Goal: Task Accomplishment & Management: Use online tool/utility

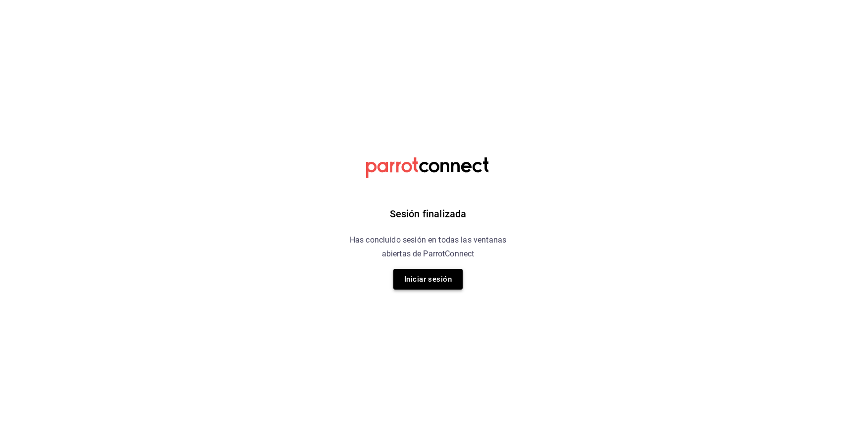
click at [433, 280] on button "Iniciar sesión" at bounding box center [427, 279] width 69 height 21
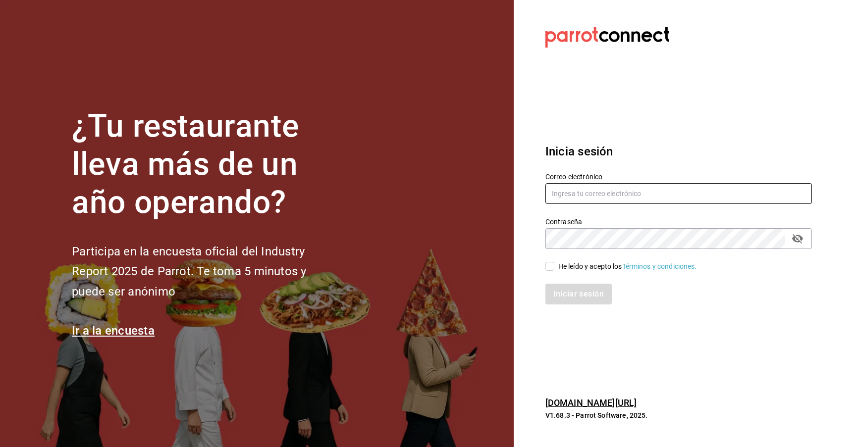
click at [576, 194] on input "text" at bounding box center [678, 193] width 266 height 21
type input "hotelpuntomxparrot@cassatt.mx"
click at [551, 277] on div "Iniciar sesión" at bounding box center [672, 288] width 278 height 33
click at [551, 276] on div "Iniciar sesión" at bounding box center [672, 288] width 278 height 33
click at [551, 266] on input "He leído y acepto los Términos y condiciones." at bounding box center [549, 266] width 9 height 9
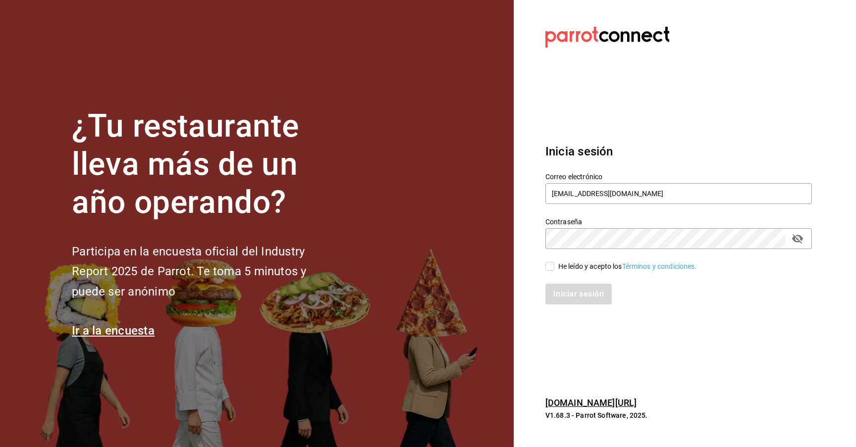
checkbox input "true"
click at [564, 295] on button "Iniciar sesión" at bounding box center [578, 294] width 67 height 21
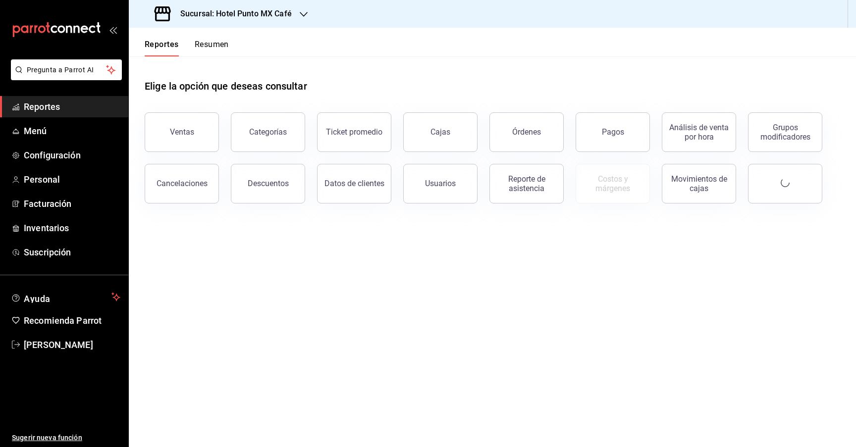
click at [192, 120] on button "Ventas" at bounding box center [182, 132] width 74 height 40
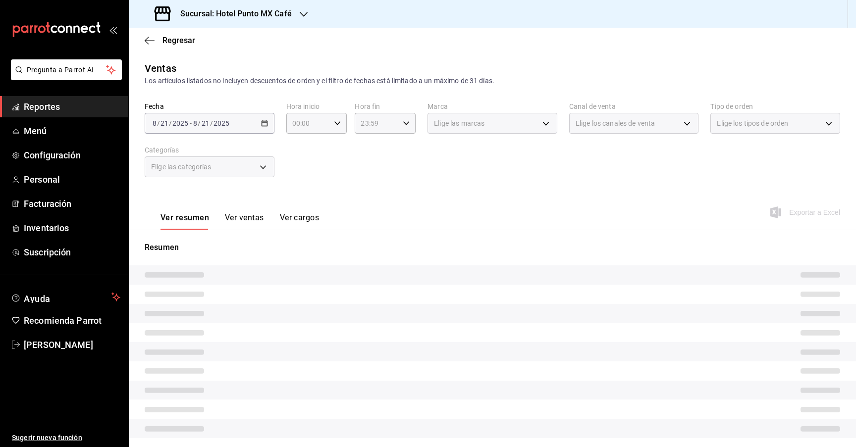
click at [253, 127] on div "[DATE] [DATE] - [DATE] [DATE]" at bounding box center [210, 123] width 130 height 21
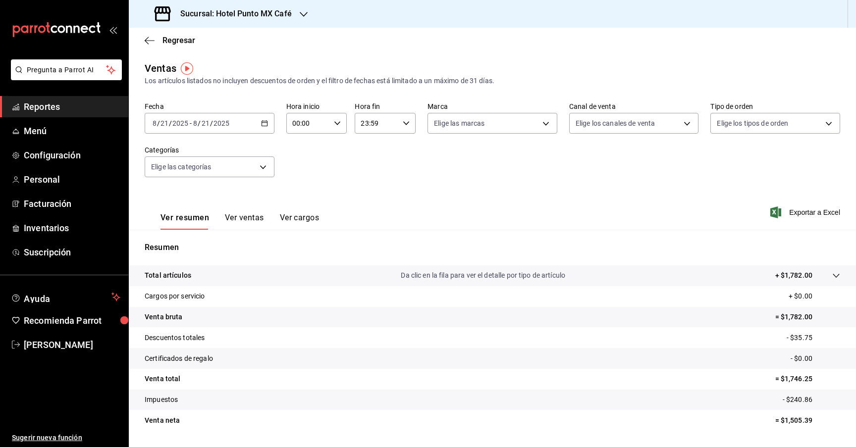
click at [265, 120] on icon "button" at bounding box center [264, 123] width 7 height 7
click at [175, 178] on span "Ayer" at bounding box center [191, 175] width 77 height 10
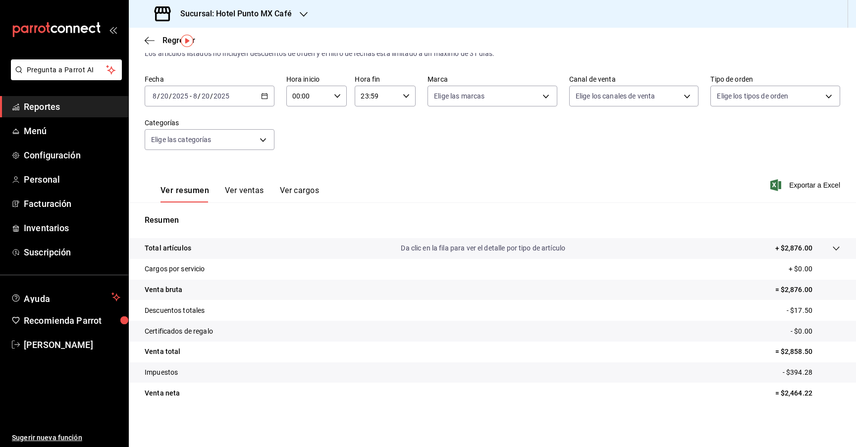
click at [290, 13] on h3 "Sucursal: Hotel Punto MX Café" at bounding box center [231, 14] width 119 height 12
click at [201, 87] on div "Hotel Bellas Artes" at bounding box center [203, 87] width 133 height 10
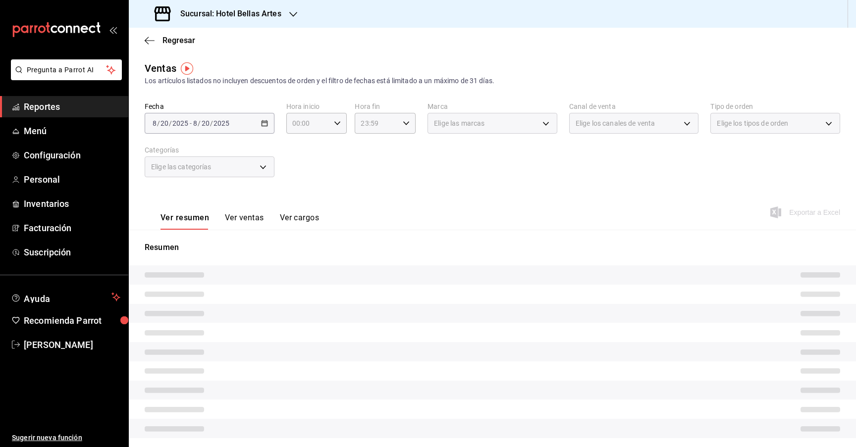
click at [303, 153] on div "Fecha [DATE] [DATE] - [DATE] [DATE] Hora inicio 00:00 Hora inicio Hora fin 23:5…" at bounding box center [492, 145] width 695 height 87
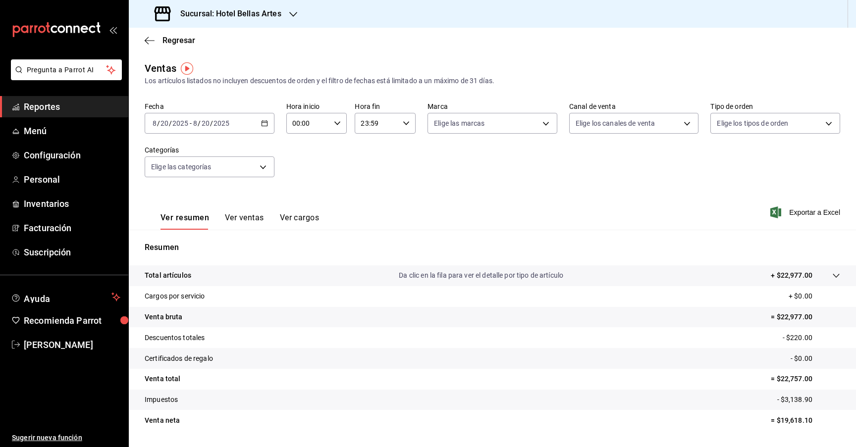
click at [257, 127] on div "[DATE] [DATE] - [DATE] [DATE]" at bounding box center [210, 123] width 130 height 21
click at [189, 177] on span "Ayer" at bounding box center [191, 175] width 77 height 10
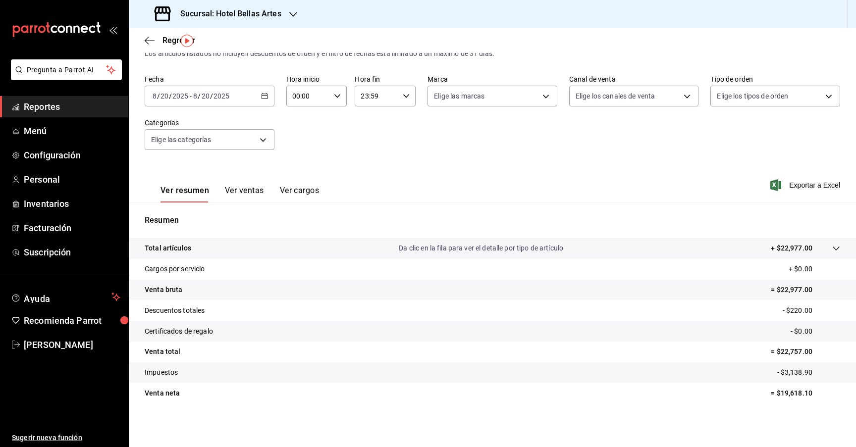
click at [271, 98] on div "[DATE] [DATE] - [DATE] [DATE]" at bounding box center [210, 96] width 130 height 21
click at [186, 132] on li "Hoy" at bounding box center [191, 126] width 93 height 22
click at [263, 92] on div "[DATE] [DATE] - [DATE] [DATE]" at bounding box center [210, 96] width 130 height 21
click at [206, 173] on span "Semana actual" at bounding box center [191, 170] width 77 height 10
click at [262, 18] on h3 "Sucursal: Hotel Bellas Artes" at bounding box center [226, 14] width 109 height 12
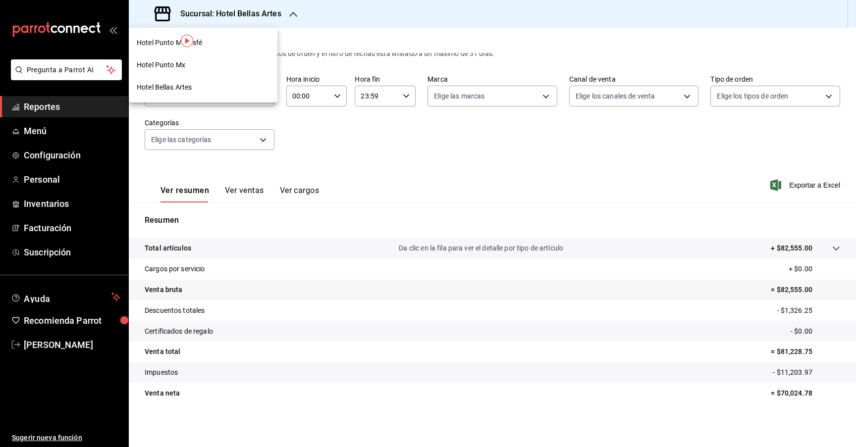
click at [159, 44] on span "Hotel Punto MX Café" at bounding box center [170, 43] width 66 height 10
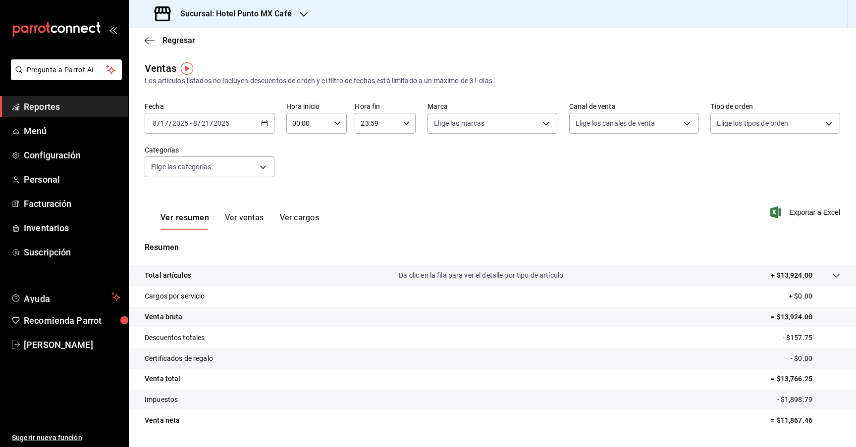
click at [259, 124] on div "[DATE] [DATE] - [DATE] [DATE]" at bounding box center [210, 123] width 130 height 21
click at [195, 179] on span "Ayer" at bounding box center [191, 175] width 77 height 10
click at [261, 121] on icon "button" at bounding box center [264, 123] width 7 height 7
click at [191, 238] on span "Rango de fechas" at bounding box center [191, 242] width 77 height 10
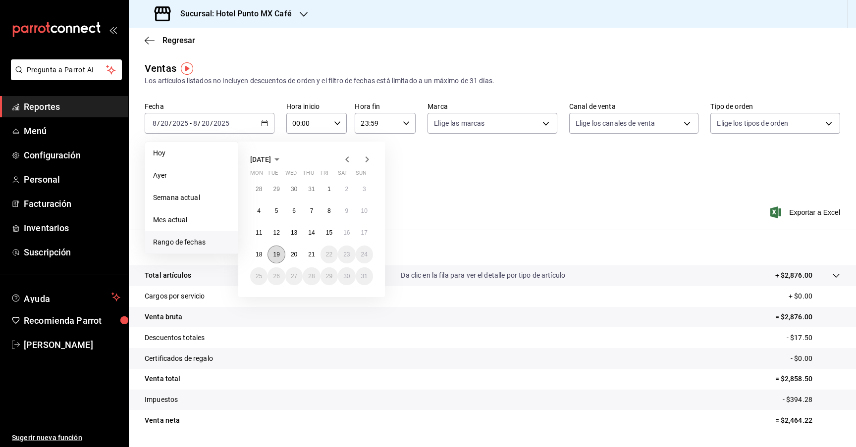
click at [271, 250] on button "19" at bounding box center [275, 255] width 17 height 18
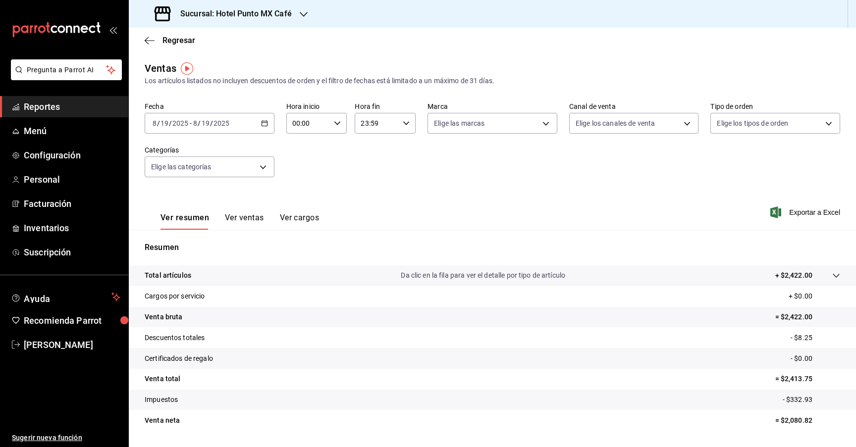
click at [256, 121] on div "[DATE] [DATE] - [DATE] [DATE]" at bounding box center [210, 123] width 130 height 21
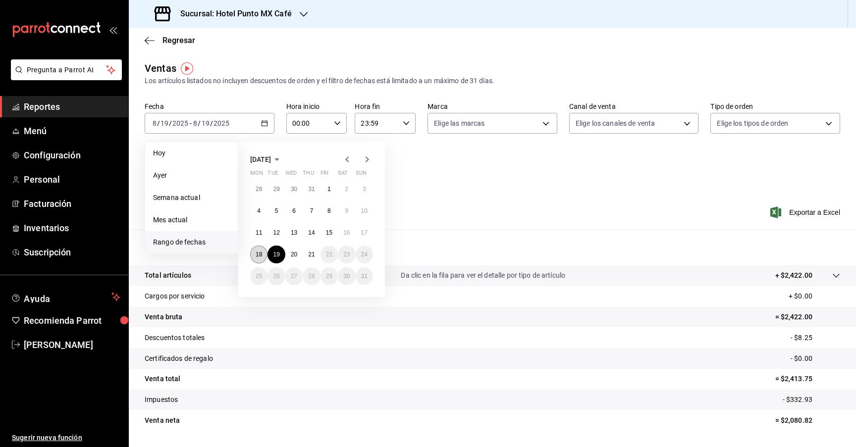
click at [253, 254] on button "18" at bounding box center [258, 255] width 17 height 18
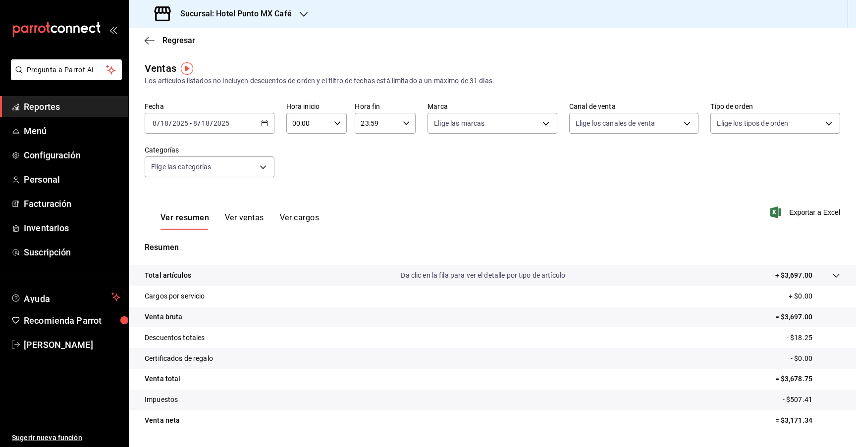
click at [256, 124] on div "[DATE] [DATE] - [DATE] [DATE]" at bounding box center [210, 123] width 130 height 21
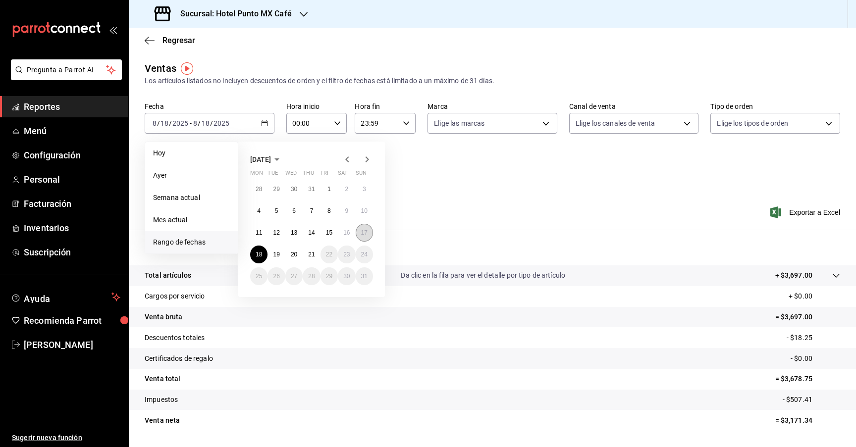
click at [368, 232] on button "17" at bounding box center [364, 233] width 17 height 18
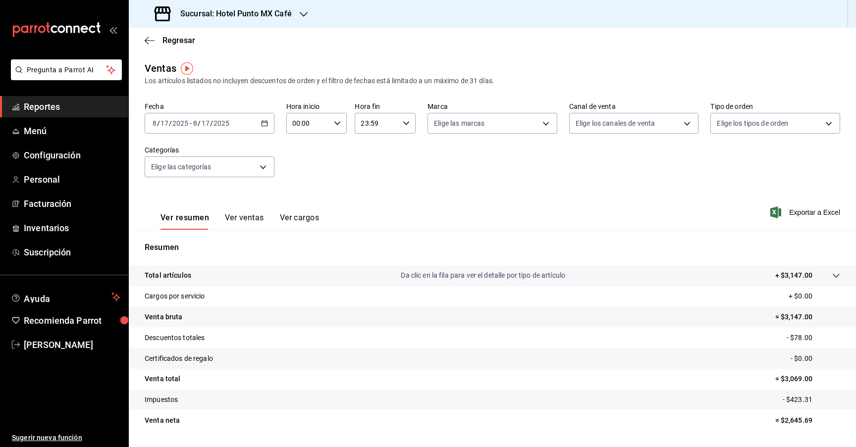
click at [247, 123] on div "[DATE] [DATE] - [DATE] [DATE]" at bounding box center [210, 123] width 130 height 21
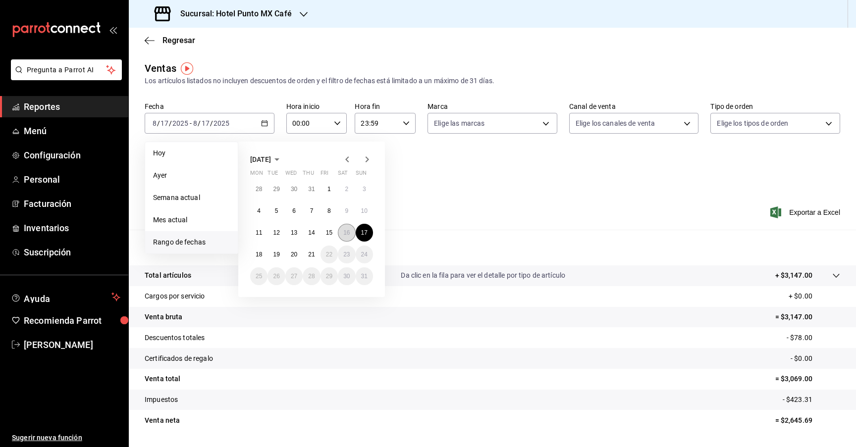
click at [348, 230] on abbr "16" at bounding box center [346, 232] width 6 height 7
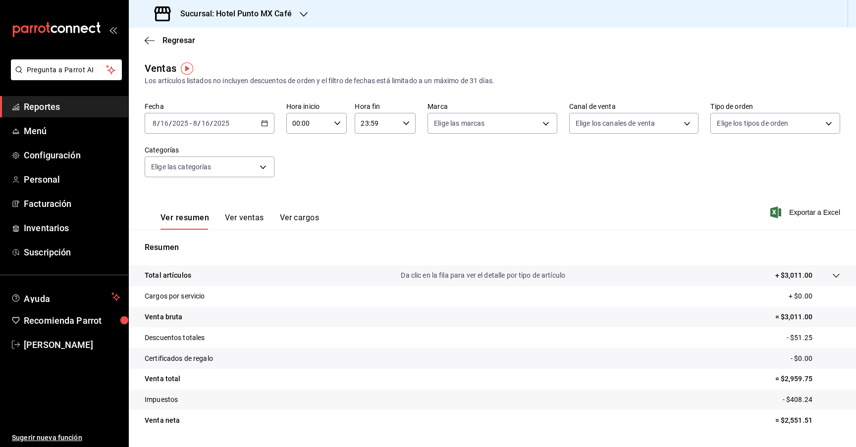
click at [250, 121] on div "[DATE] [DATE] - [DATE] [DATE]" at bounding box center [210, 123] width 130 height 21
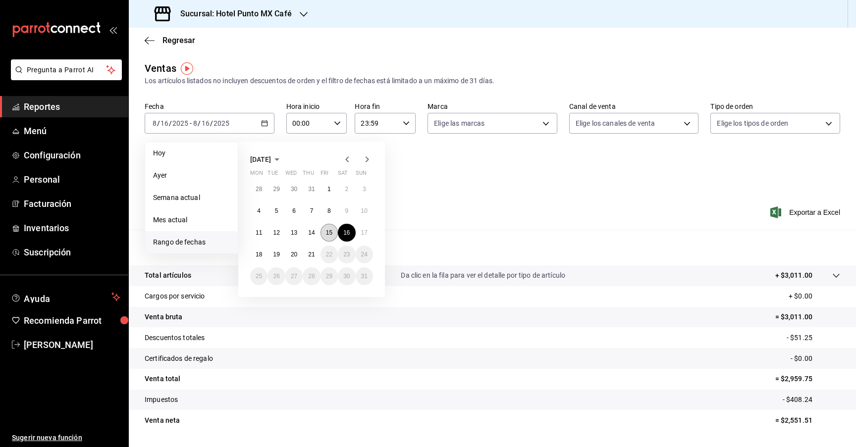
click at [327, 230] on abbr "15" at bounding box center [329, 232] width 6 height 7
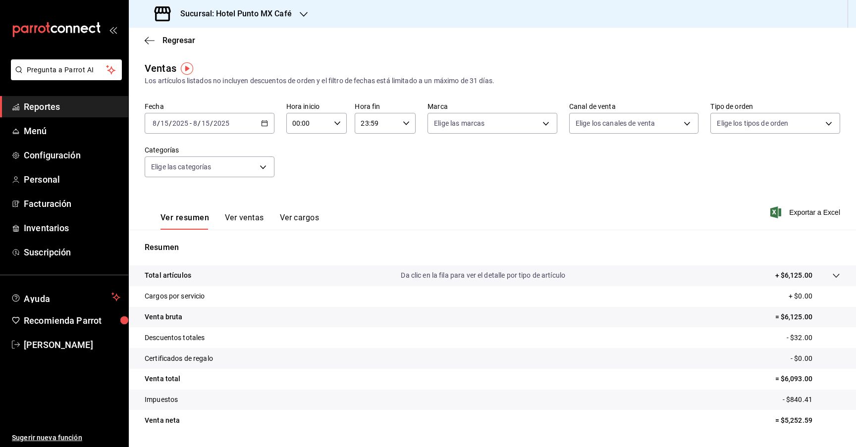
click at [236, 127] on div "[DATE] [DATE] - [DATE] [DATE]" at bounding box center [210, 123] width 130 height 21
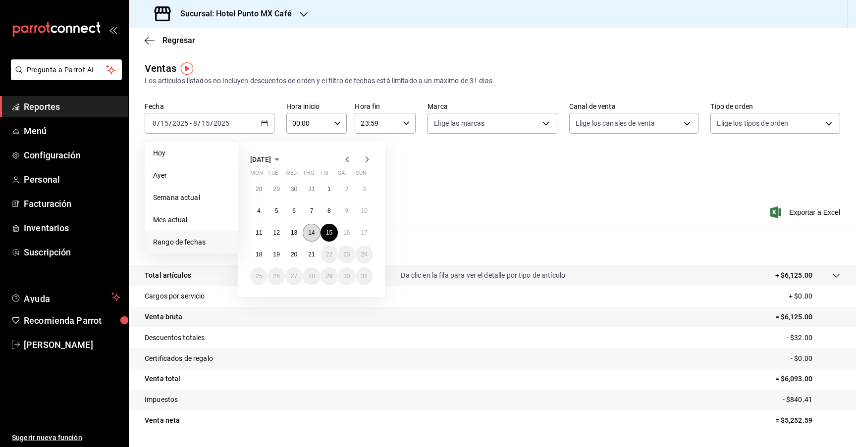
click at [316, 233] on button "14" at bounding box center [311, 233] width 17 height 18
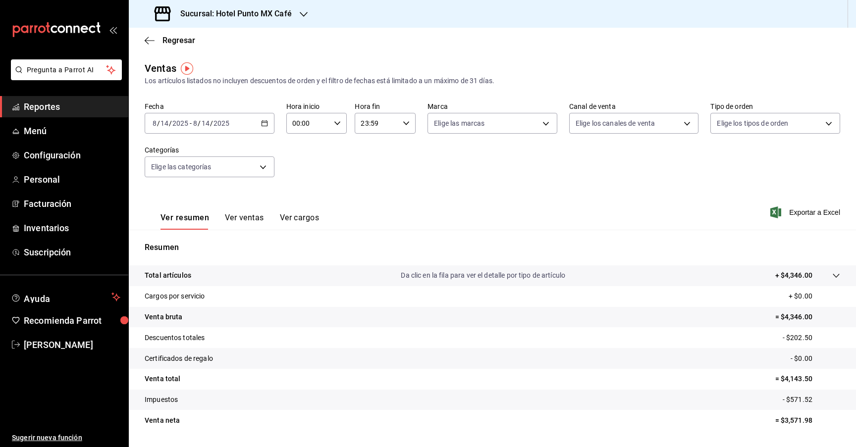
click at [258, 123] on div "[DATE] [DATE] - [DATE] [DATE]" at bounding box center [210, 123] width 130 height 21
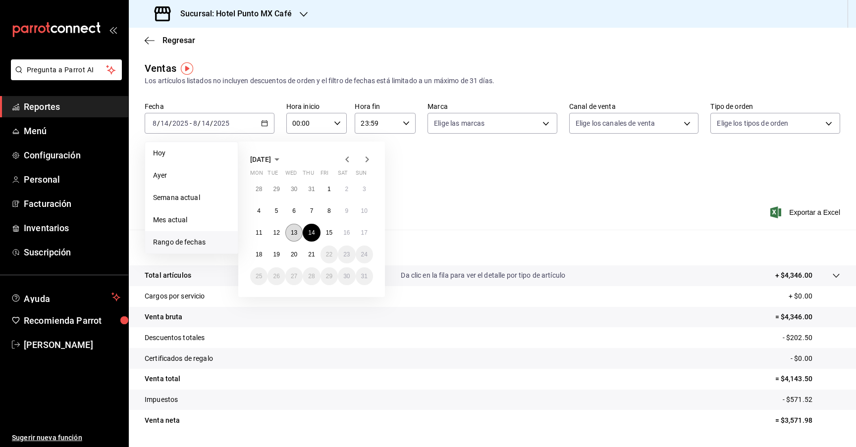
click at [293, 229] on abbr "13" at bounding box center [294, 232] width 6 height 7
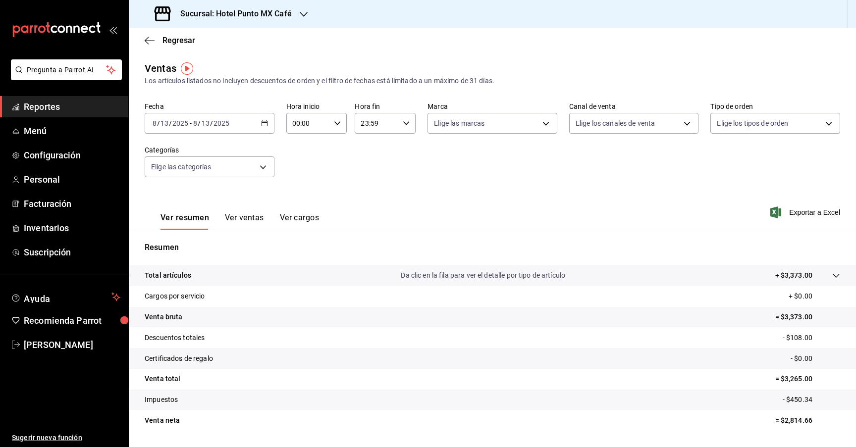
click at [244, 121] on div "[DATE] [DATE] - [DATE] [DATE]" at bounding box center [210, 123] width 130 height 21
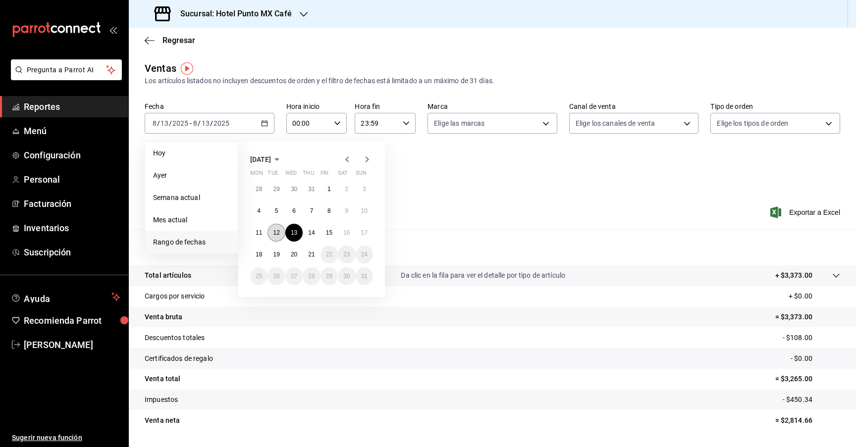
click at [277, 228] on button "12" at bounding box center [275, 233] width 17 height 18
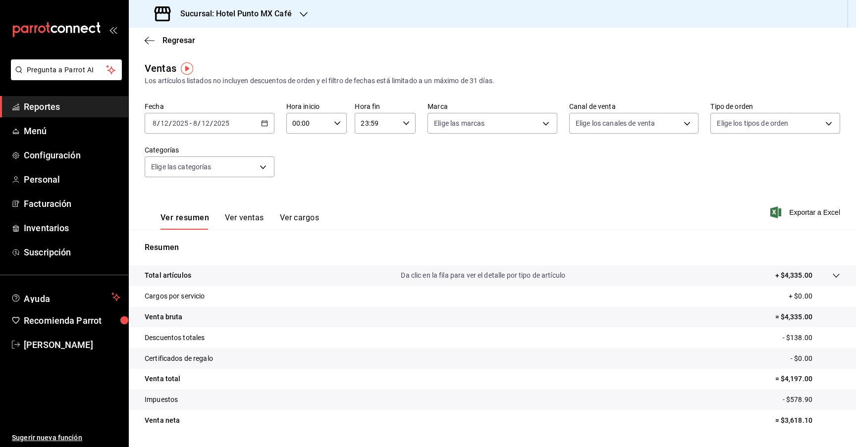
click at [261, 125] on icon "button" at bounding box center [264, 123] width 7 height 7
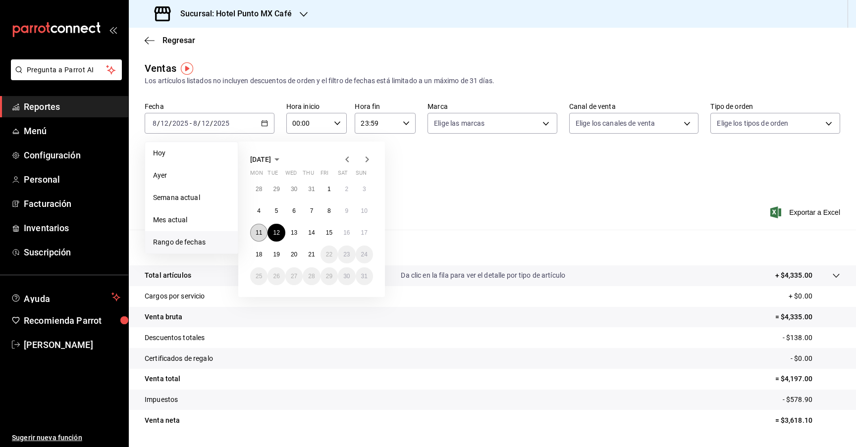
click at [257, 229] on button "11" at bounding box center [258, 233] width 17 height 18
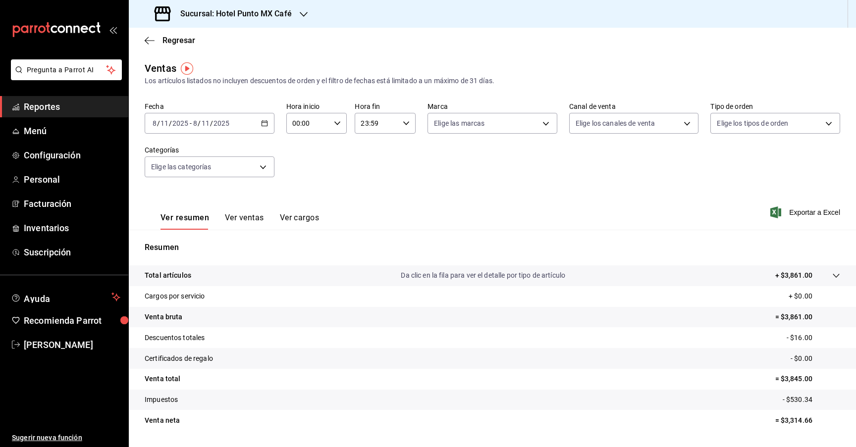
click at [260, 123] on div "[DATE] [DATE] - [DATE] [DATE]" at bounding box center [210, 123] width 130 height 21
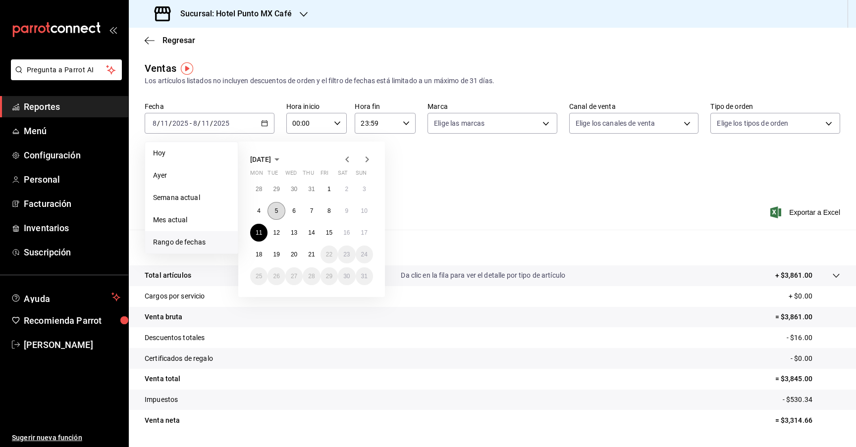
click at [272, 211] on button "5" at bounding box center [275, 211] width 17 height 18
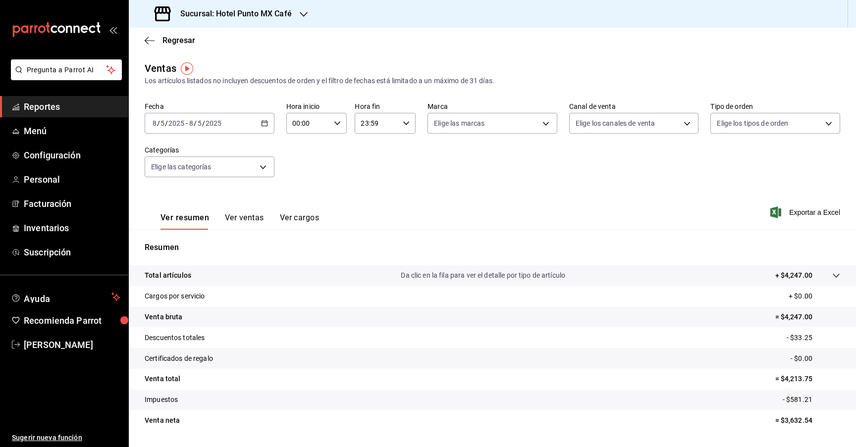
click at [263, 127] on div "[DATE] [DATE] - [DATE] [DATE]" at bounding box center [210, 123] width 130 height 21
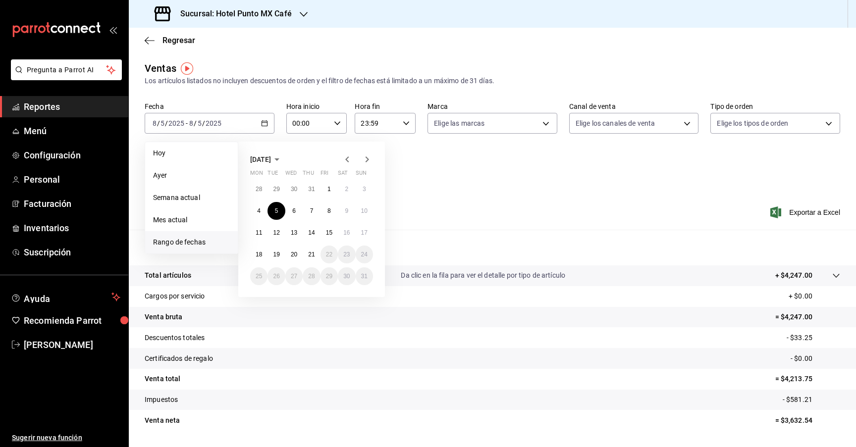
click at [347, 157] on icon "button" at bounding box center [347, 160] width 12 height 12
click at [315, 205] on button "10" at bounding box center [311, 211] width 17 height 18
